Goal: Task Accomplishment & Management: Manage account settings

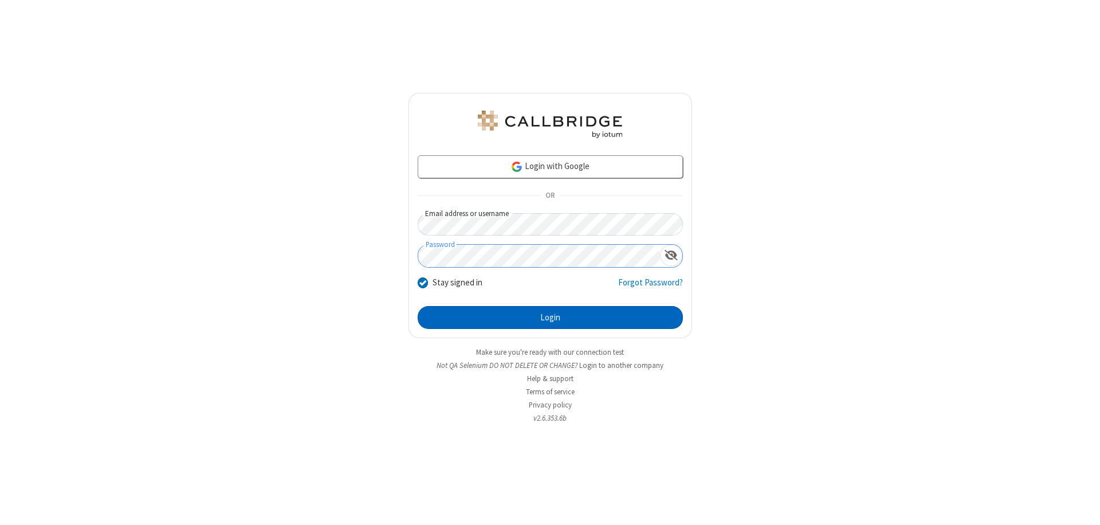
click at [550, 318] on button "Login" at bounding box center [550, 317] width 265 height 23
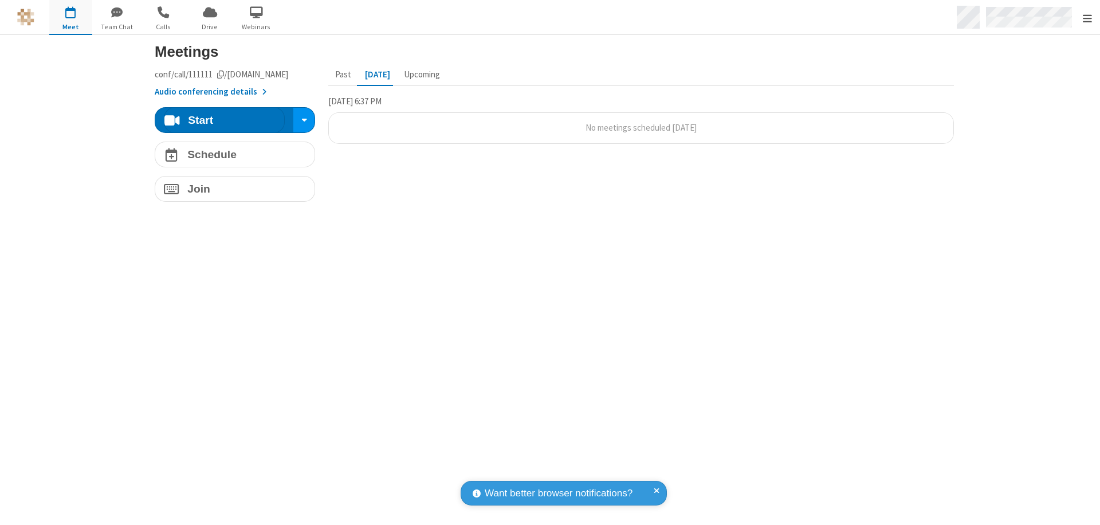
click at [1087, 18] on span "Open menu" at bounding box center [1087, 18] width 9 height 11
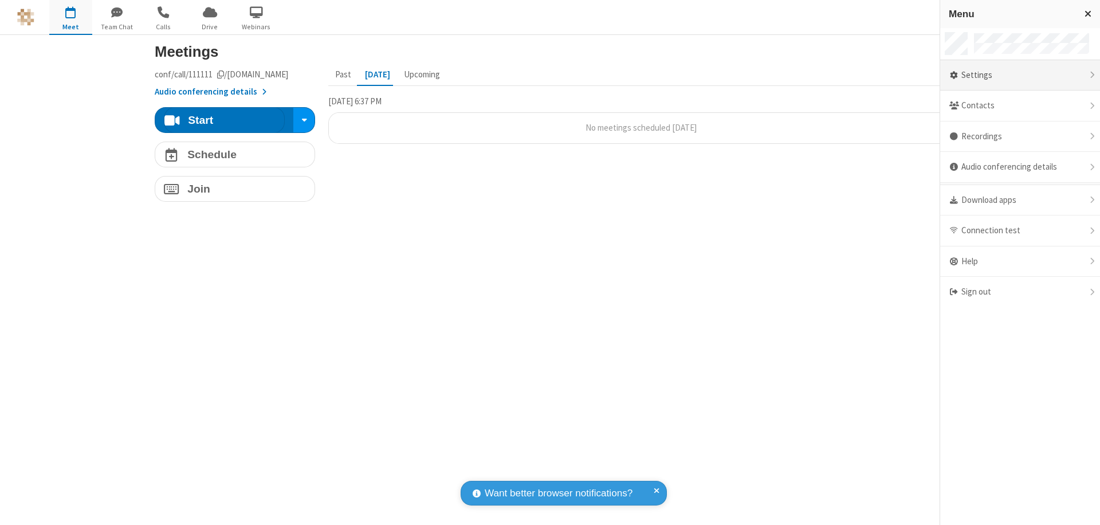
click at [1020, 75] on div "Settings" at bounding box center [1021, 75] width 160 height 31
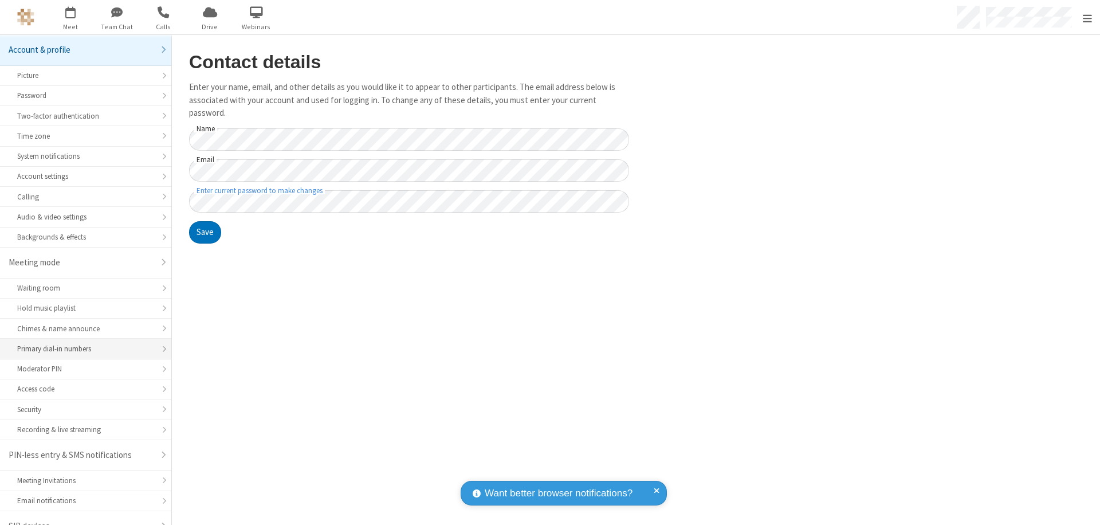
click at [81, 343] on div "Primary dial-in numbers" at bounding box center [85, 348] width 137 height 11
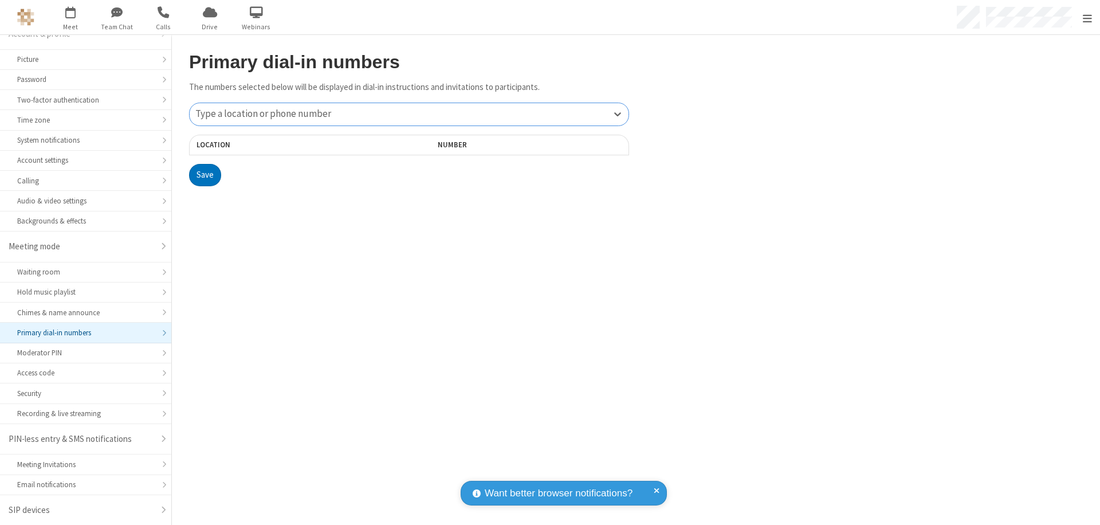
click at [409, 114] on div "Type a location or phone number" at bounding box center [409, 114] width 439 height 22
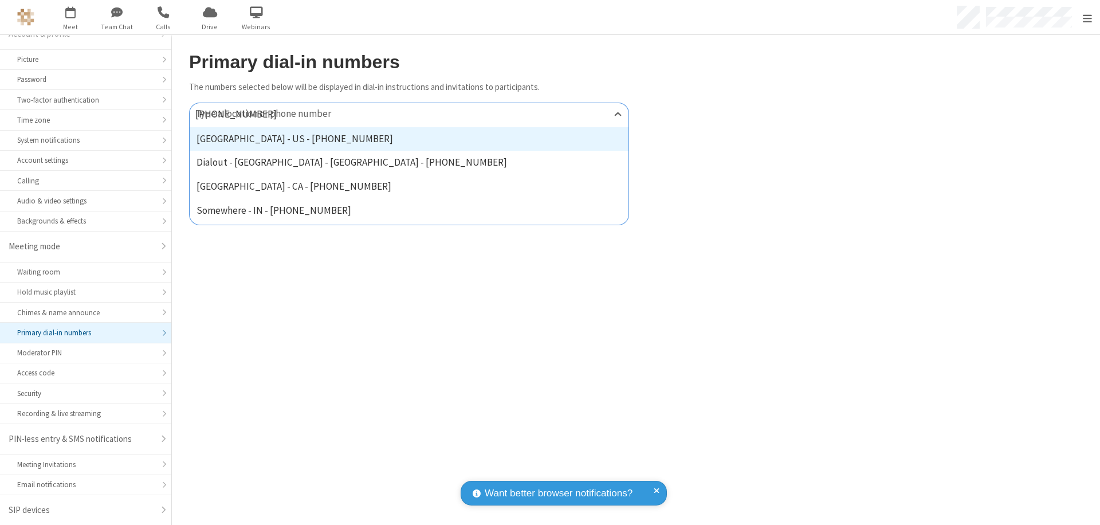
type input "[PHONE_NUMBER]"
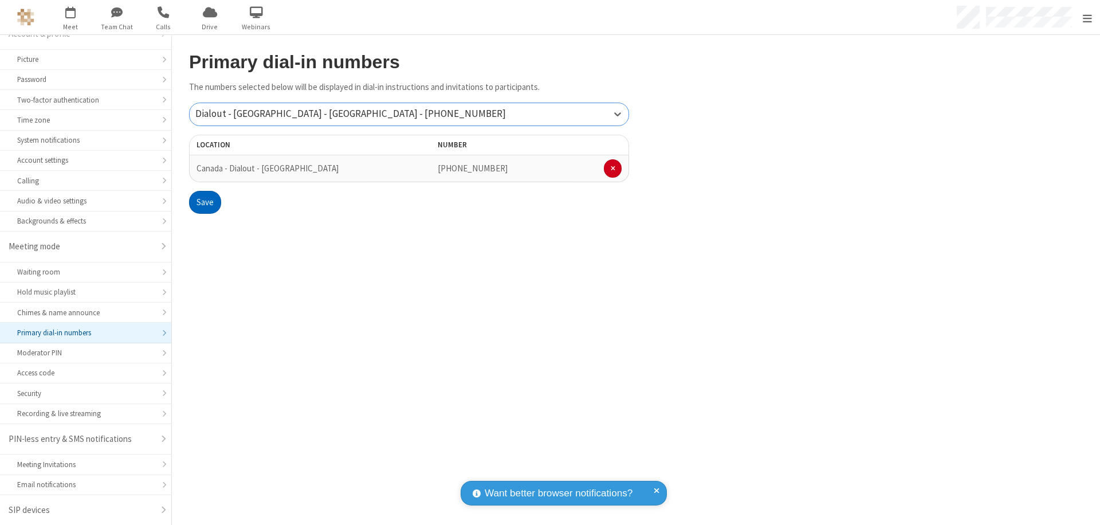
click at [205, 202] on button "Save" at bounding box center [205, 202] width 32 height 23
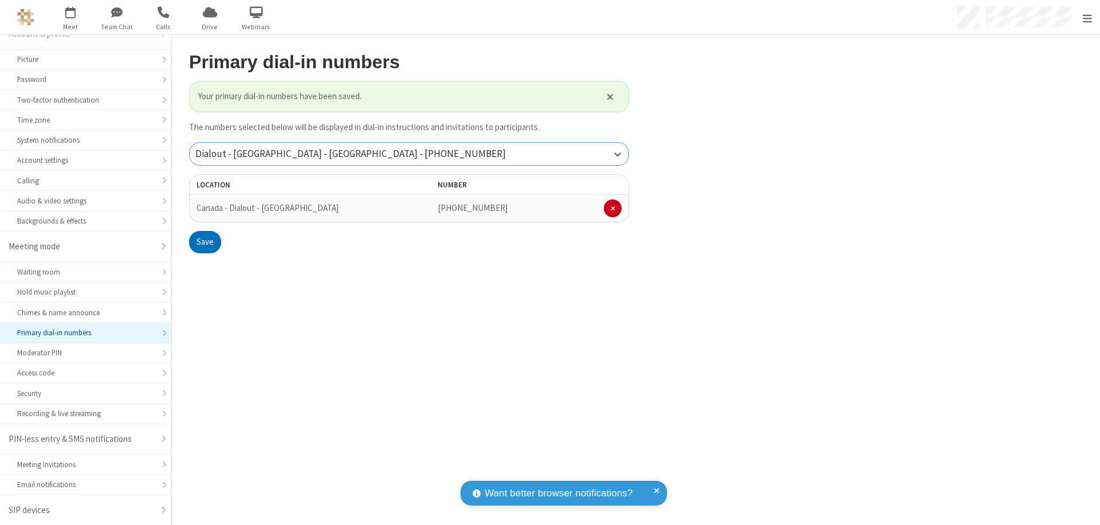
click at [409, 154] on div "Dialout - [GEOGRAPHIC_DATA] - [GEOGRAPHIC_DATA] - [PHONE_NUMBER]" at bounding box center [409, 154] width 439 height 22
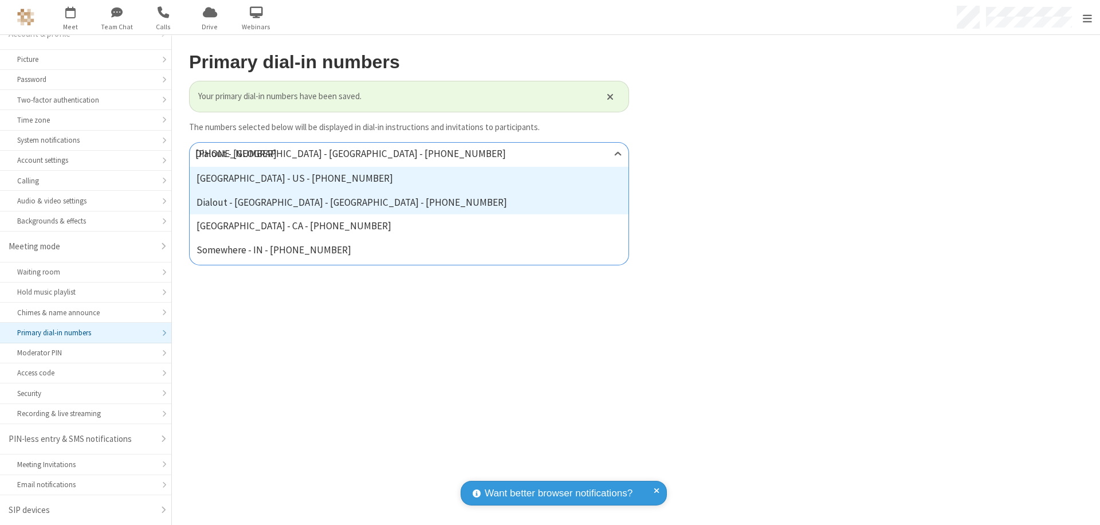
type input "[PHONE_NUMBER]"
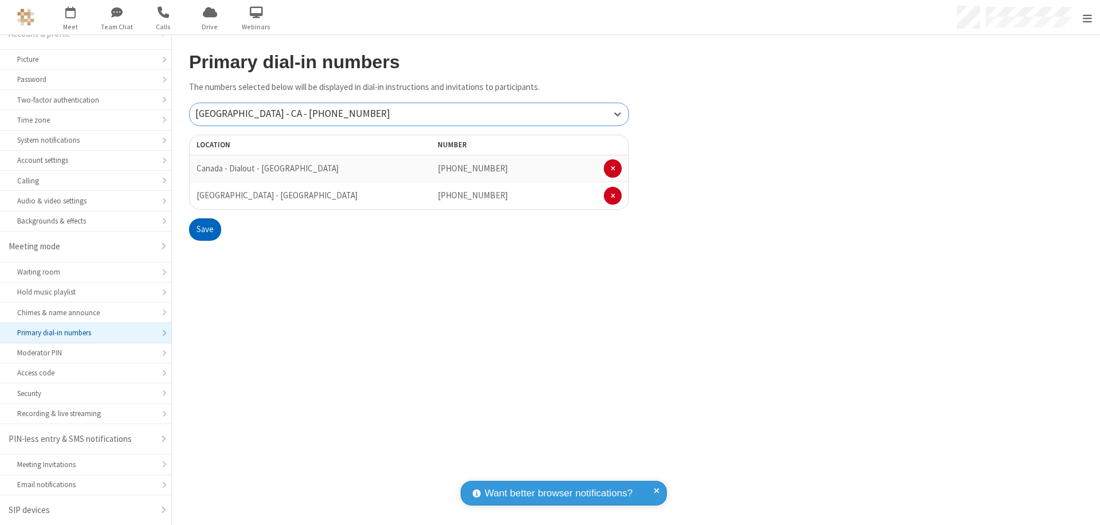
click at [205, 229] on button "Save" at bounding box center [205, 229] width 32 height 23
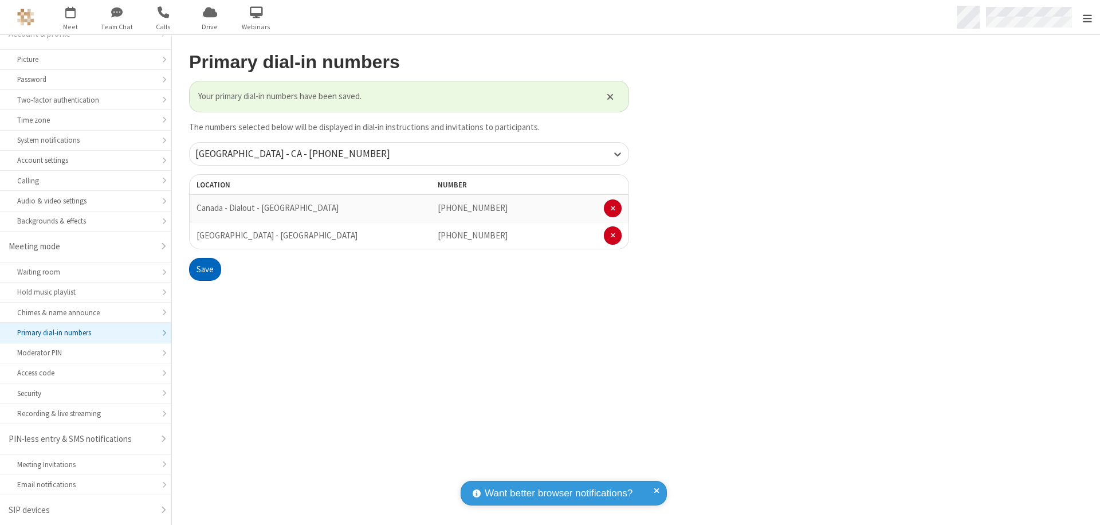
click at [1087, 18] on span "Open menu" at bounding box center [1087, 18] width 9 height 11
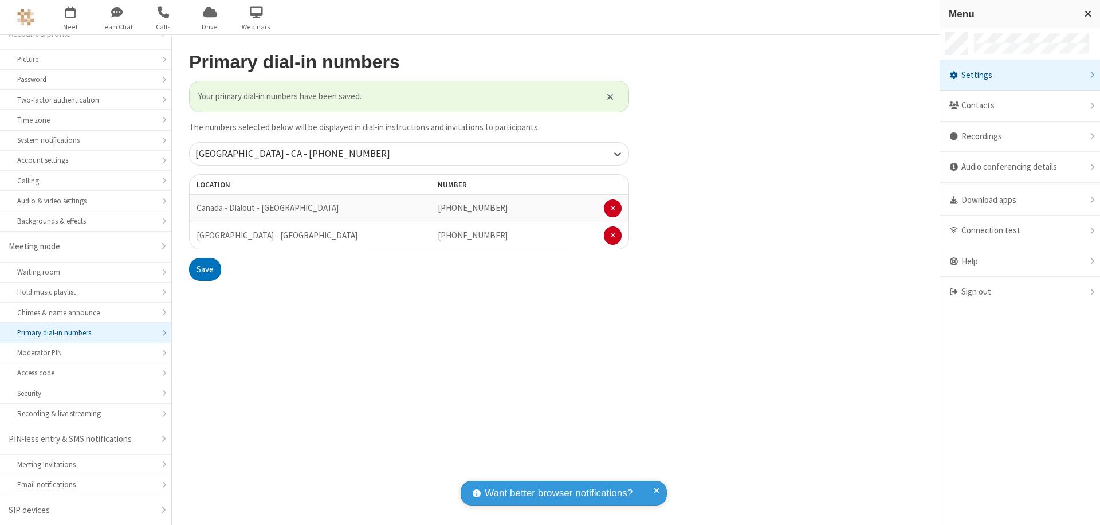
click at [1020, 75] on div "Settings" at bounding box center [1021, 75] width 160 height 31
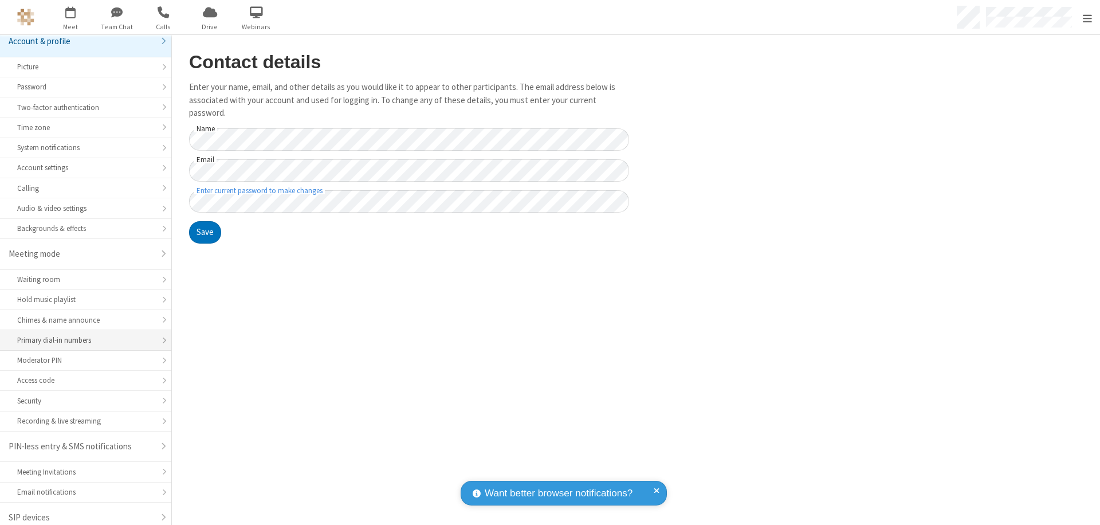
click at [81, 335] on div "Primary dial-in numbers" at bounding box center [85, 340] width 137 height 11
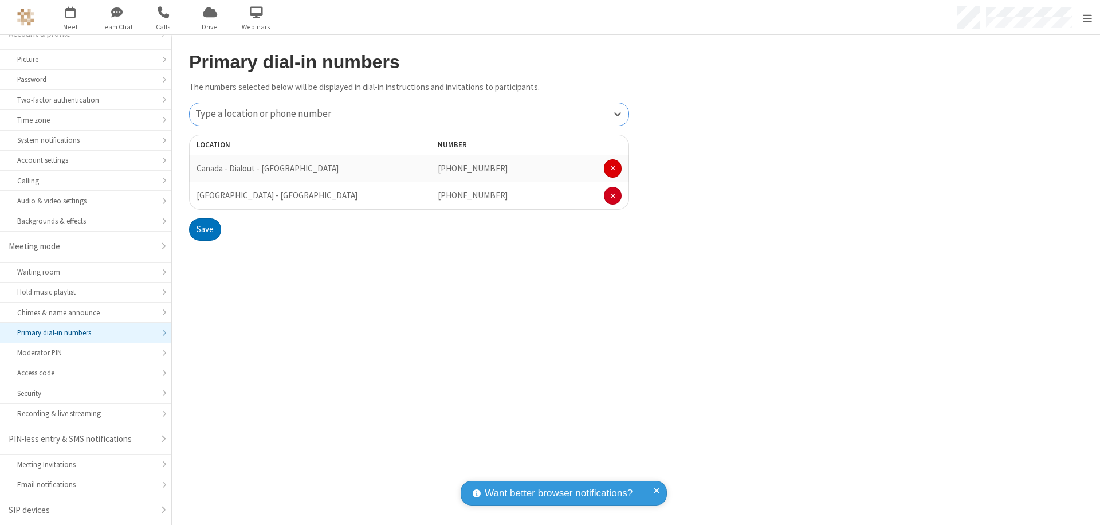
click at [613, 168] on span at bounding box center [613, 168] width 5 height 7
click at [205, 202] on button "Save" at bounding box center [205, 202] width 32 height 23
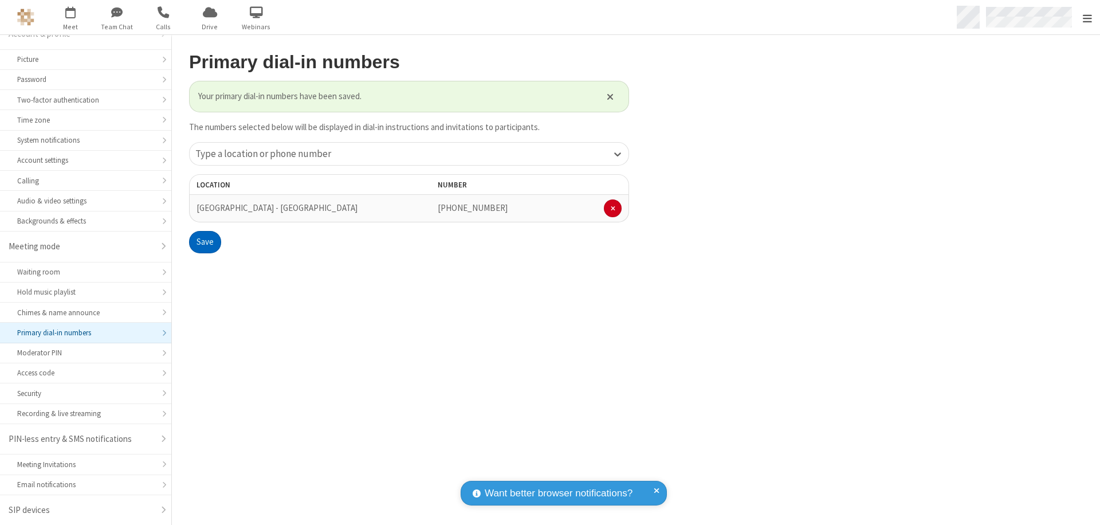
click at [1087, 18] on span "Open menu" at bounding box center [1087, 18] width 9 height 11
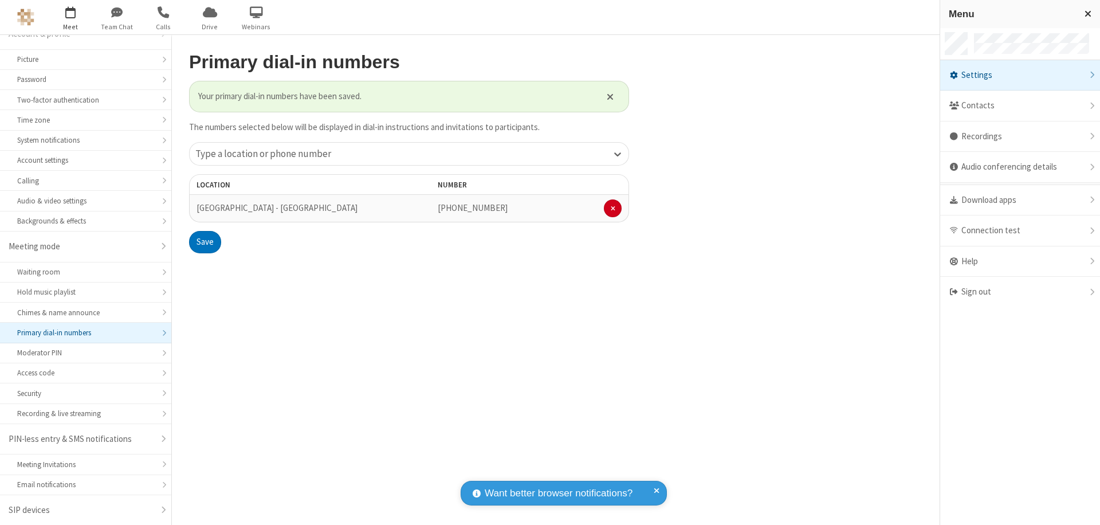
click at [70, 17] on span "button" at bounding box center [70, 11] width 43 height 19
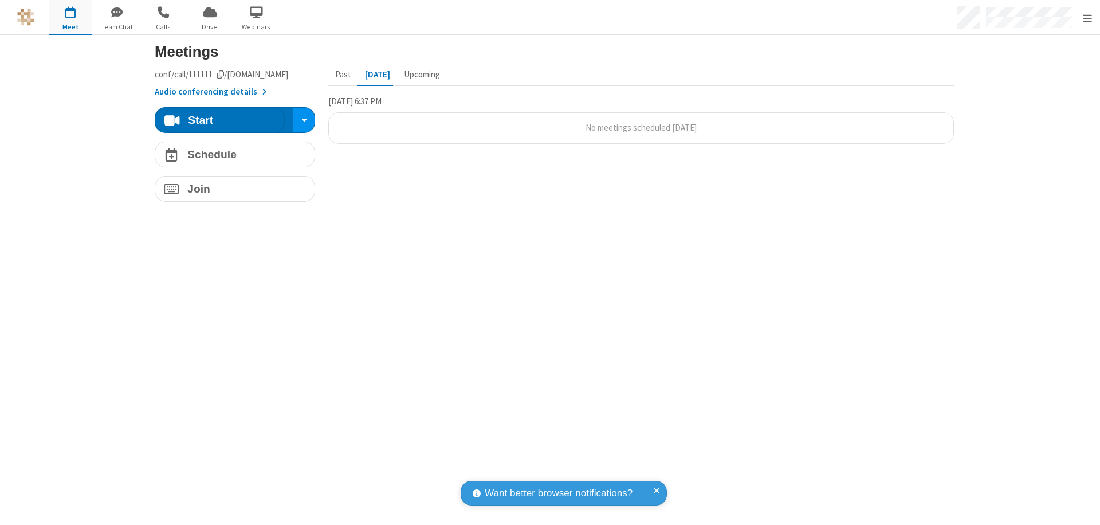
click at [203, 92] on button "Audio conferencing details" at bounding box center [211, 91] width 112 height 13
